Goal: Navigation & Orientation: Go to known website

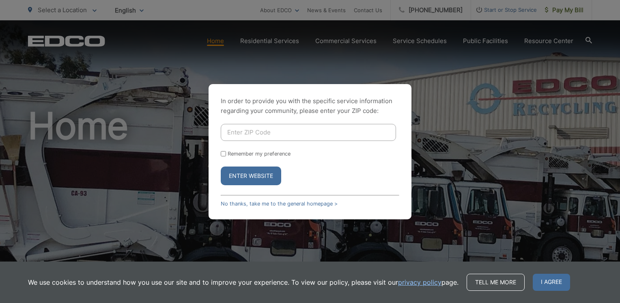
click at [287, 131] on input "Enter ZIP Code" at bounding box center [308, 132] width 175 height 17
type input "92021"
click at [221, 166] on button "Enter Website" at bounding box center [251, 175] width 60 height 19
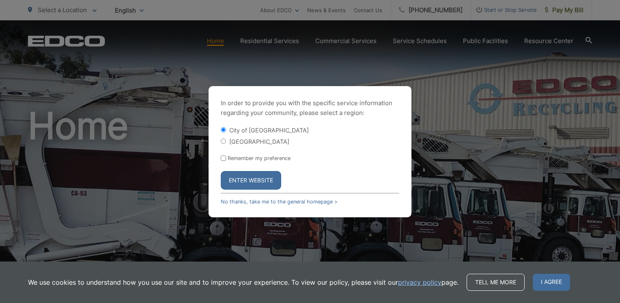
click at [266, 181] on button "Enter Website" at bounding box center [251, 180] width 60 height 19
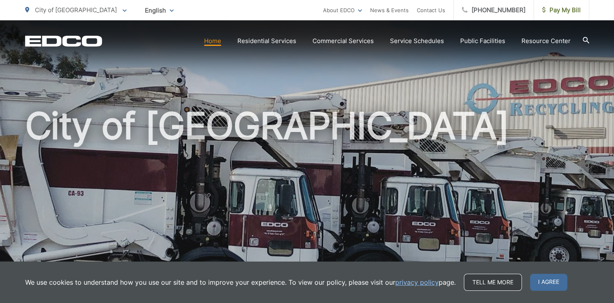
click at [509, 285] on link "Tell me more" at bounding box center [493, 281] width 58 height 17
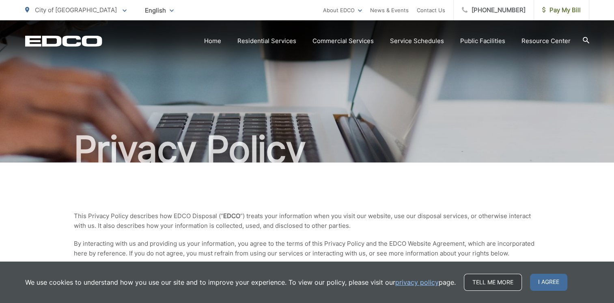
click at [479, 282] on link "Tell me more" at bounding box center [493, 281] width 58 height 17
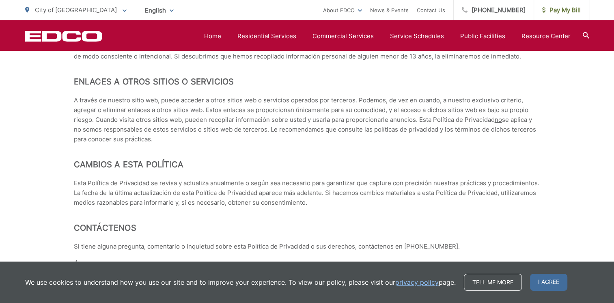
scroll to position [3494, 0]
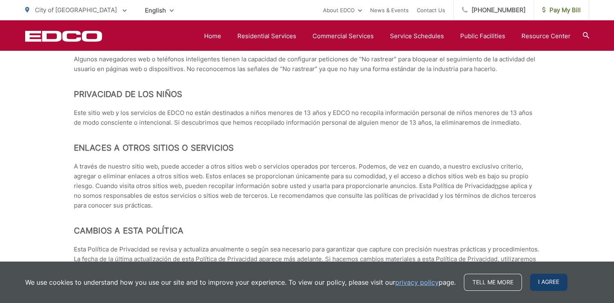
click at [539, 283] on span "I agree" at bounding box center [548, 281] width 37 height 17
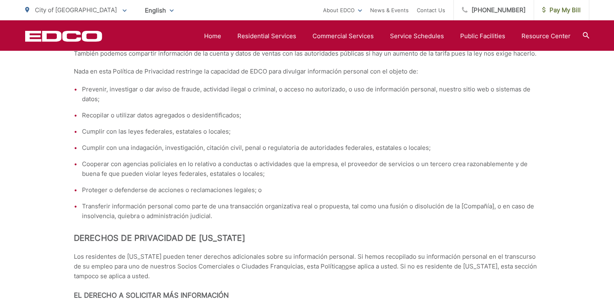
scroll to position [2723, 0]
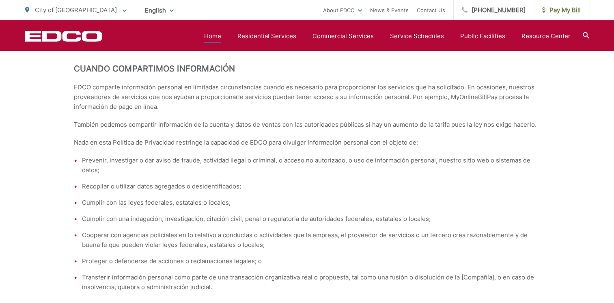
click at [221, 36] on link "Home" at bounding box center [212, 36] width 17 height 10
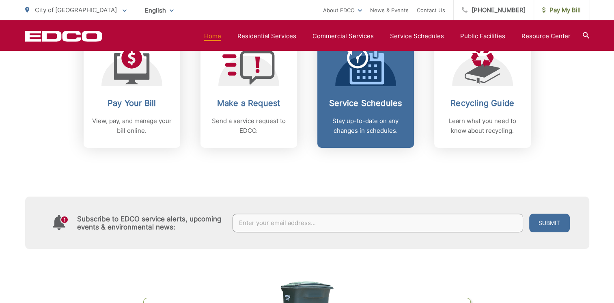
scroll to position [86, 0]
